Goal: Find specific page/section: Find specific page/section

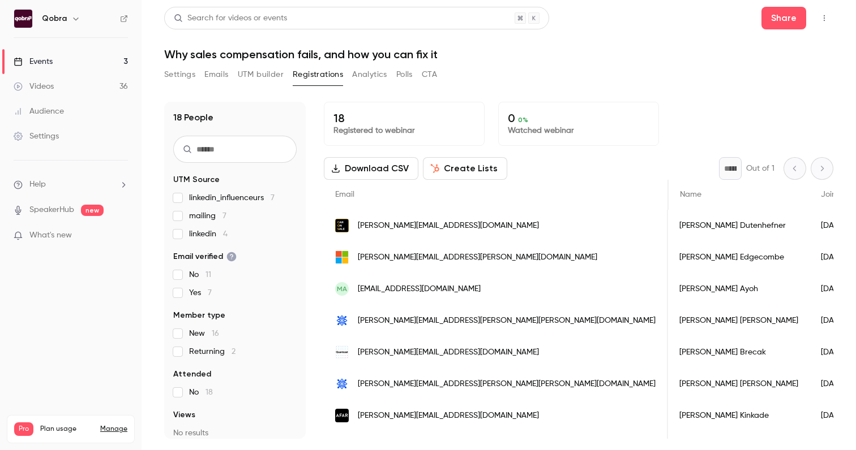
scroll to position [0, 274]
